Goal: Information Seeking & Learning: Check status

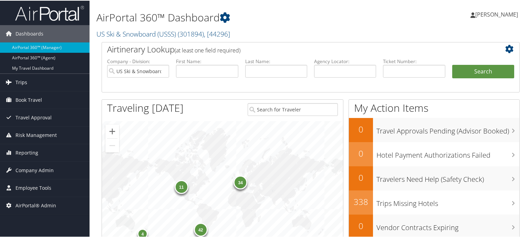
click at [49, 84] on link "Trips" at bounding box center [45, 81] width 90 height 17
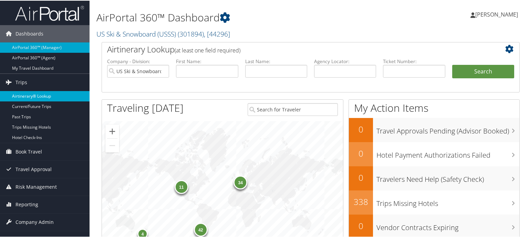
click at [48, 95] on link "Airtinerary® Lookup" at bounding box center [45, 95] width 90 height 10
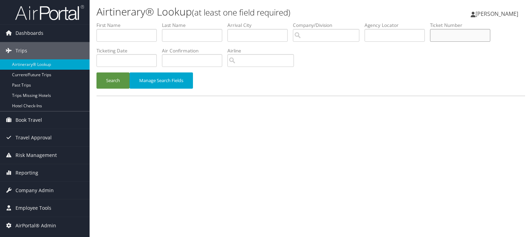
click at [452, 32] on input "text" at bounding box center [460, 35] width 60 height 13
paste input "8700897379608"
click at [110, 77] on button "Search" at bounding box center [112, 80] width 33 height 16
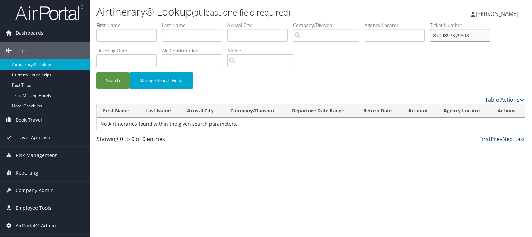
click at [477, 38] on input "8700897379608" at bounding box center [460, 35] width 60 height 13
type input "870089737960"
click at [96, 72] on button "Search" at bounding box center [112, 80] width 33 height 16
click at [444, 156] on div "Airtinerary® Lookup (at least one field required) Paul Limb Paul Limb My Settin…" at bounding box center [311, 118] width 442 height 237
drag, startPoint x: 479, startPoint y: 38, endPoint x: 421, endPoint y: 40, distance: 57.9
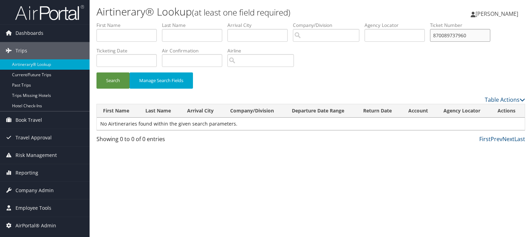
click at [421, 22] on ul "First Name Last Name Departure City Arrival City Company/Division Airport/City …" at bounding box center [310, 22] width 429 height 0
click at [390, 38] on input "text" at bounding box center [395, 35] width 60 height 13
paste input "CQNQ6B"
click at [119, 74] on button "Search" at bounding box center [112, 80] width 33 height 16
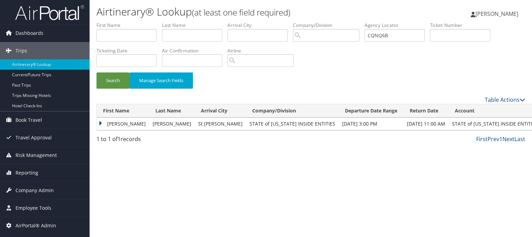
click at [101, 123] on td "KYLE NEBEKER" at bounding box center [123, 123] width 52 height 12
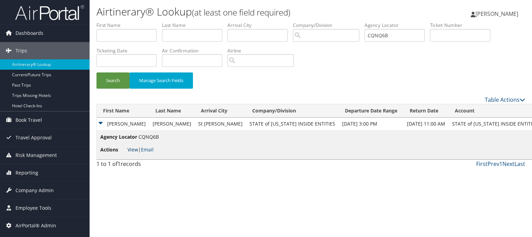
click at [135, 152] on link "View" at bounding box center [132, 149] width 11 height 7
click at [454, 188] on div "Airtinerary® Lookup (at least one field required) Paul Limb Paul Limb My Settin…" at bounding box center [311, 118] width 442 height 237
drag, startPoint x: 406, startPoint y: 40, endPoint x: 373, endPoint y: 41, distance: 32.7
click at [373, 41] on input "CQNQ6B" at bounding box center [395, 35] width 60 height 13
paste input "PZ9JD"
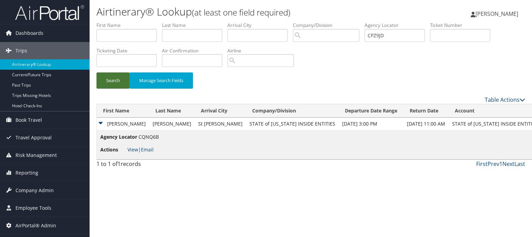
click at [121, 79] on button "Search" at bounding box center [112, 80] width 33 height 16
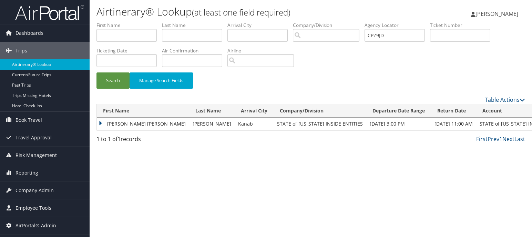
click at [100, 121] on td "RACHEL MARIE" at bounding box center [143, 123] width 92 height 12
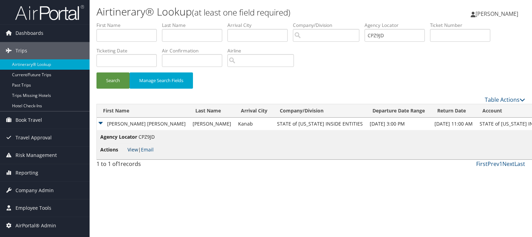
click at [131, 151] on link "View" at bounding box center [132, 149] width 11 height 7
drag, startPoint x: 391, startPoint y: 38, endPoint x: 368, endPoint y: 38, distance: 23.4
click at [368, 22] on ul "First Name Last Name Departure City Arrival City Company/Division Airport/City …" at bounding box center [310, 22] width 429 height 0
paste input "G4"
type input "CPZ9G4"
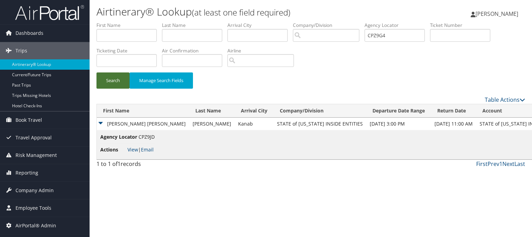
click at [123, 80] on button "Search" at bounding box center [112, 80] width 33 height 16
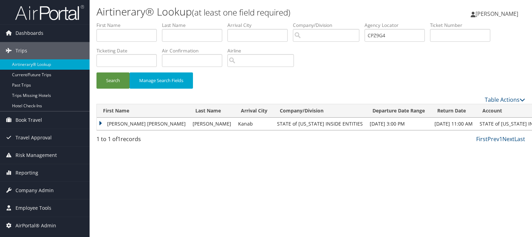
click at [100, 124] on td "IAN EUGENE" at bounding box center [143, 123] width 92 height 12
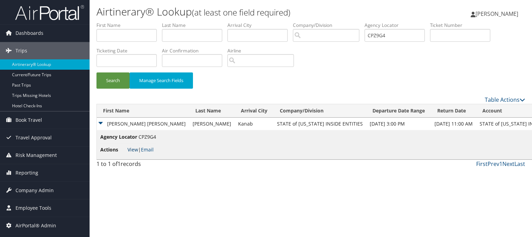
click at [135, 149] on link "View" at bounding box center [132, 149] width 11 height 7
drag, startPoint x: 410, startPoint y: 37, endPoint x: 367, endPoint y: 37, distance: 42.7
click at [367, 22] on ul "First Name Last Name Departure City Arrival City Company/Division Airport/City …" at bounding box center [310, 22] width 429 height 0
click at [127, 35] on input "text" at bounding box center [126, 35] width 60 height 13
type input "Tanra"
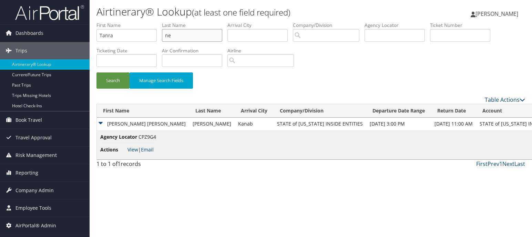
type input "n"
type input "melling"
click at [108, 34] on input "Tanra" at bounding box center [126, 35] width 60 height 13
type input "Tamra"
click at [109, 78] on button "Search" at bounding box center [112, 80] width 33 height 16
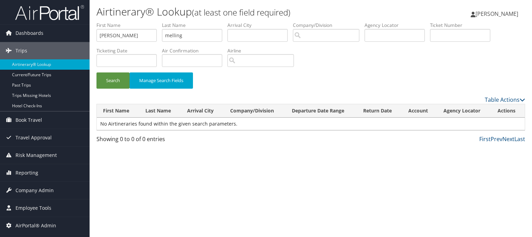
click at [441, 164] on div "Airtinerary® Lookup (at least one field required) Paul Limb Paul Limb My Settin…" at bounding box center [311, 118] width 442 height 237
click at [403, 37] on input "text" at bounding box center [395, 35] width 60 height 13
paste input "CQNNR0"
type input "CQNNR0"
click at [121, 75] on button "Search" at bounding box center [112, 80] width 33 height 16
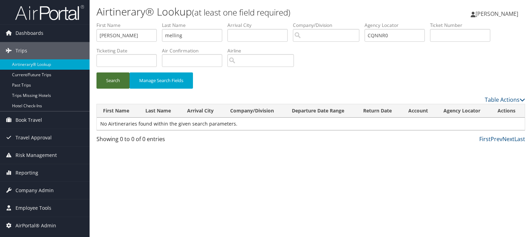
click at [114, 82] on button "Search" at bounding box center [112, 80] width 33 height 16
click at [446, 176] on div "Airtinerary® Lookup (at least one field required) Paul Limb Paul Limb My Settin…" at bounding box center [311, 118] width 442 height 237
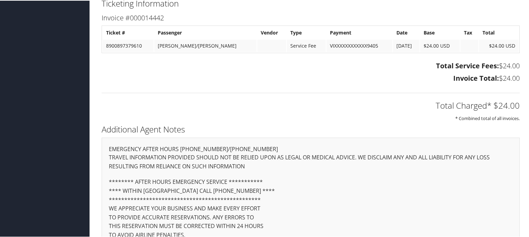
scroll to position [509, 0]
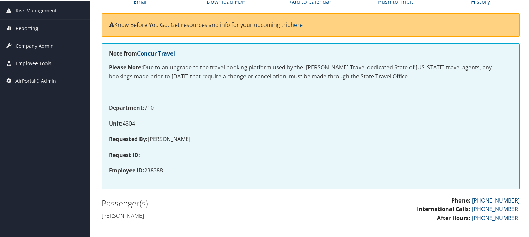
scroll to position [207, 0]
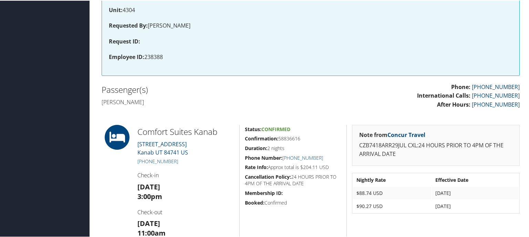
click at [512, 196] on td "Jul 29, 2025" at bounding box center [475, 192] width 87 height 12
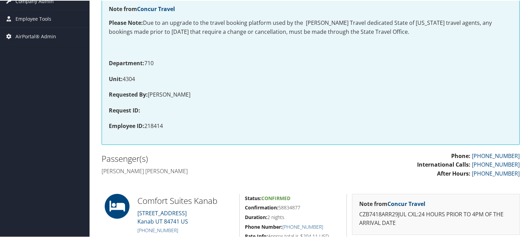
scroll to position [345, 0]
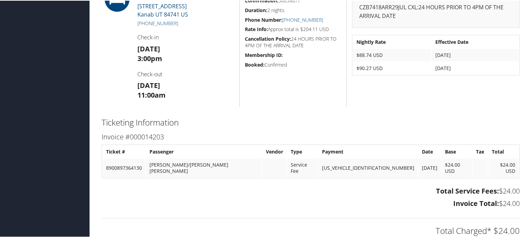
click at [491, 106] on div "Admin Actions Repair Airtinerary® 85710230 Kanab, UT Kanab, [GEOGRAPHIC_DATA] […" at bounding box center [310, 36] width 429 height 718
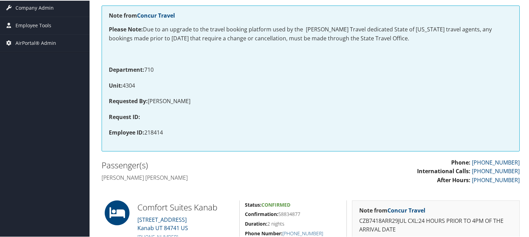
scroll to position [0, 0]
